Goal: Transaction & Acquisition: Purchase product/service

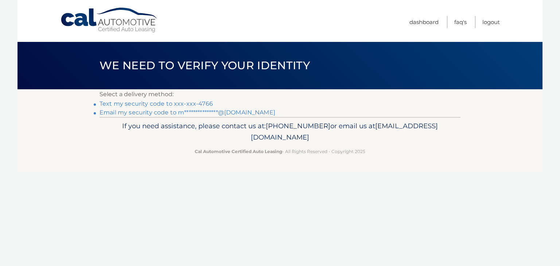
click at [144, 102] on link "Text my security code to xxx-xxx-4766" at bounding box center [156, 103] width 113 height 7
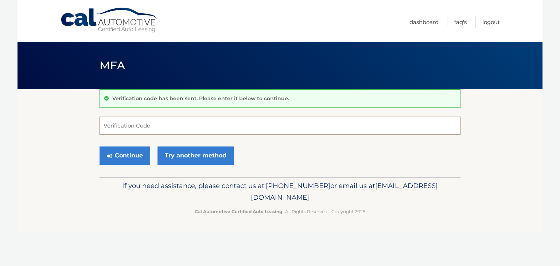
click at [144, 125] on input "Verification Code" at bounding box center [280, 126] width 361 height 18
type input "434467"
click at [120, 159] on button "Continue" at bounding box center [125, 156] width 51 height 18
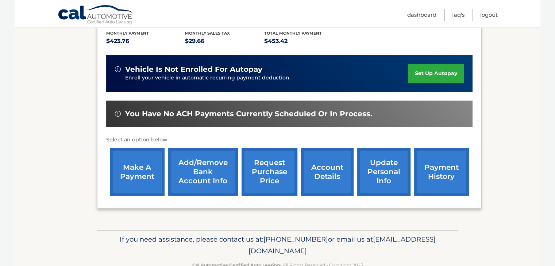
scroll to position [185, 0]
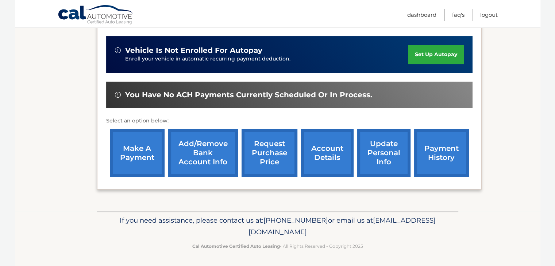
click at [122, 150] on link "make a payment" at bounding box center [137, 153] width 55 height 48
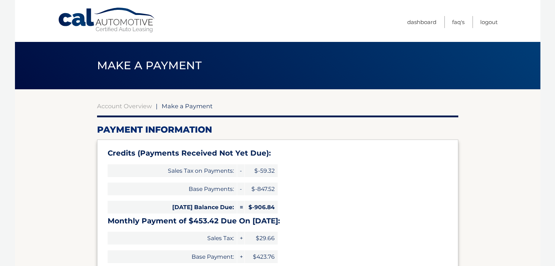
select select "MDk0ZDIwOGItYTZlYy00NjM5LThjMmQtODYzM2JkMTA4YTUy"
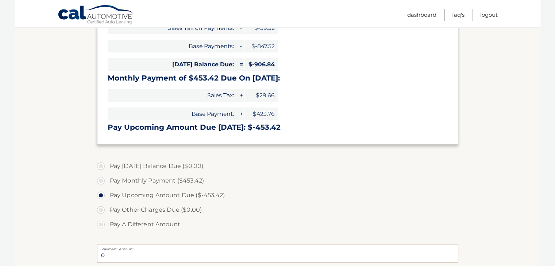
scroll to position [146, 0]
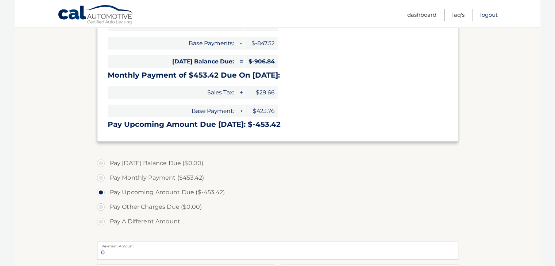
click at [485, 15] on link "Logout" at bounding box center [489, 15] width 18 height 12
